Goal: Find specific page/section: Find specific page/section

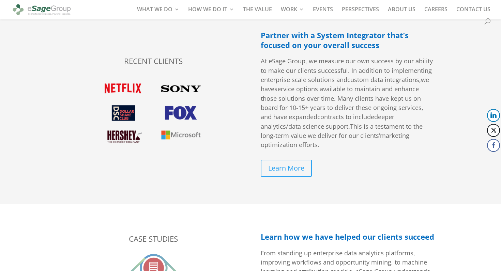
scroll to position [1052, 0]
click at [279, 171] on link "Learn More" at bounding box center [289, 168] width 56 height 17
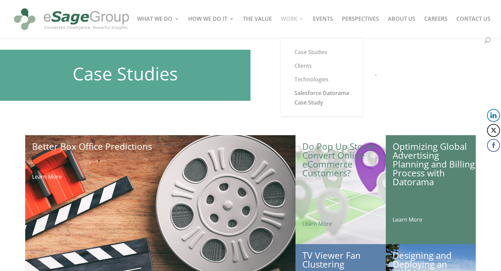
click at [292, 17] on link "WORK" at bounding box center [292, 26] width 23 height 21
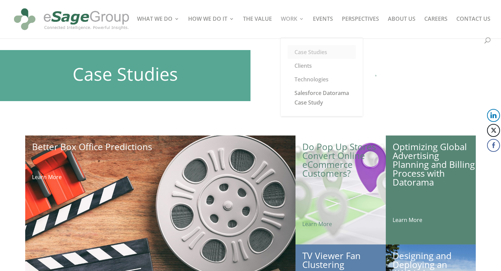
click at [305, 50] on link "Case Studies" at bounding box center [322, 52] width 68 height 14
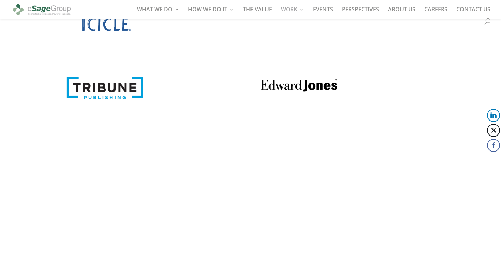
scroll to position [1794, 0]
